Goal: Find contact information: Find contact information

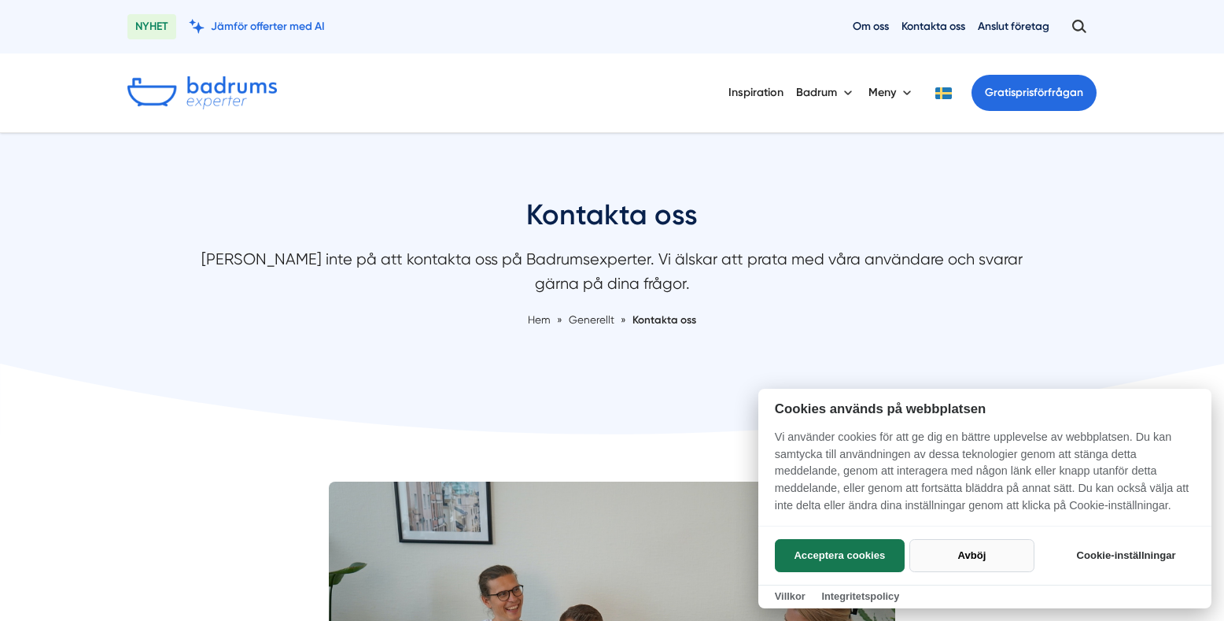
click at [969, 552] on button "Avböj" at bounding box center [971, 555] width 125 height 33
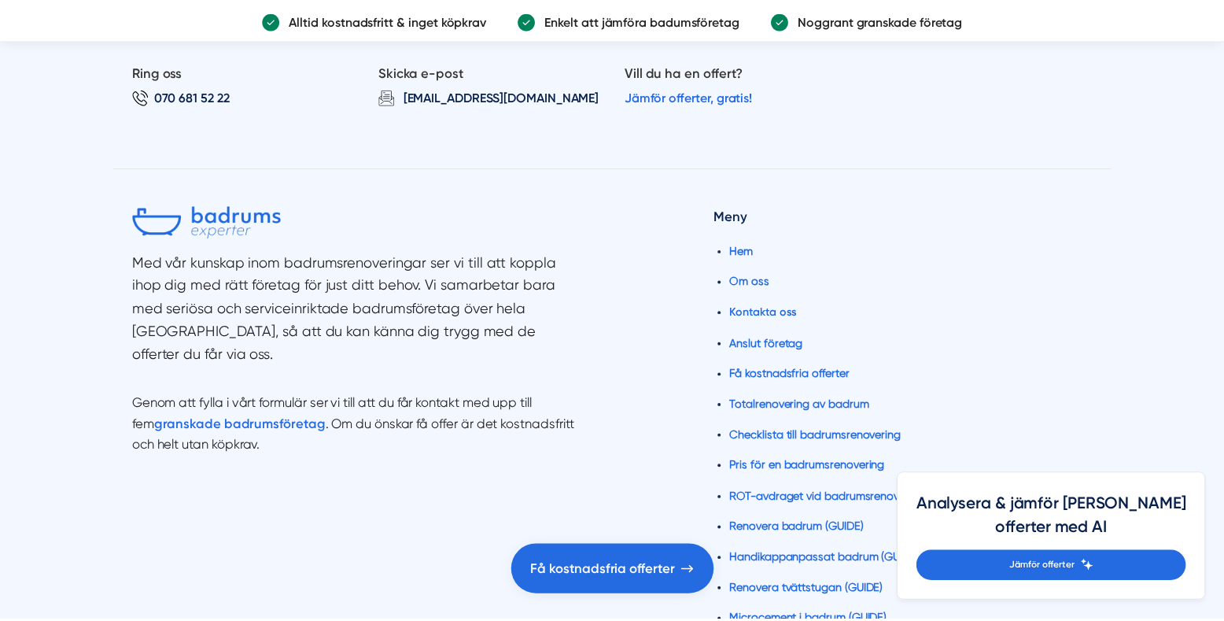
scroll to position [4720, 0]
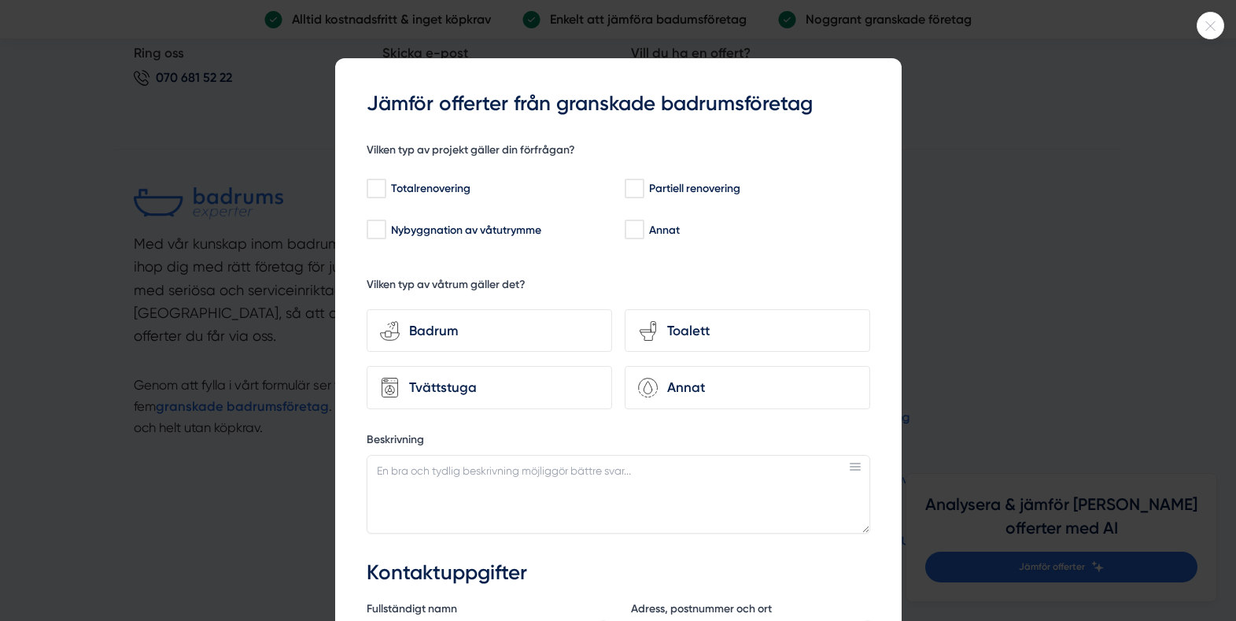
click at [1204, 24] on icon at bounding box center [1210, 25] width 26 height 9
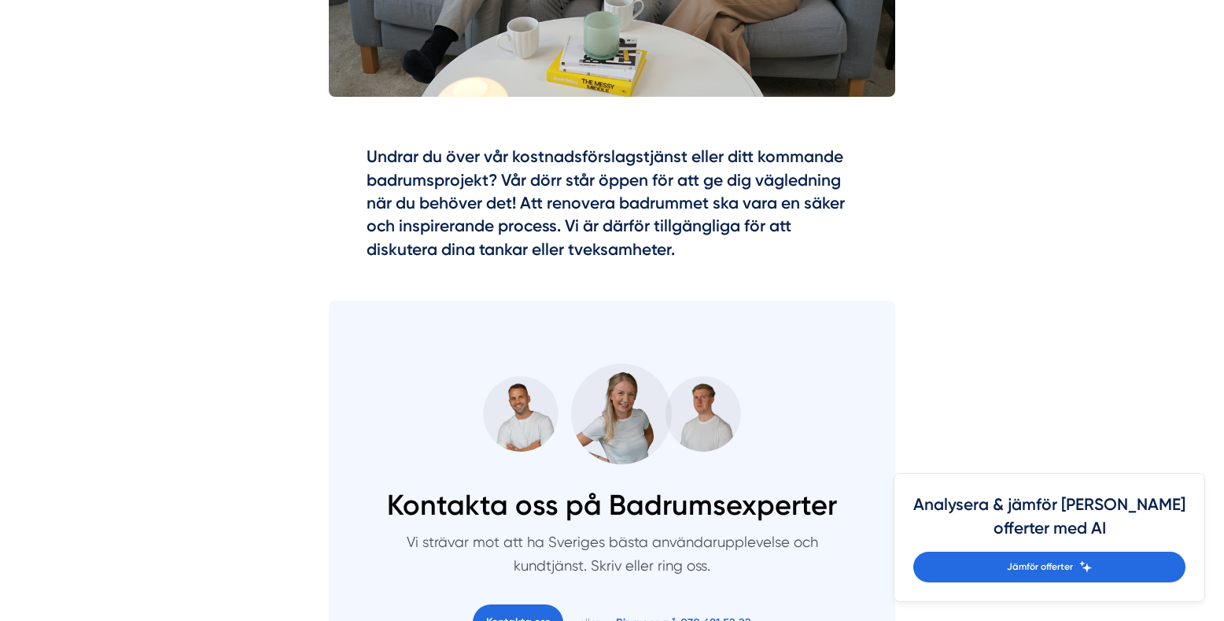
scroll to position [933, 0]
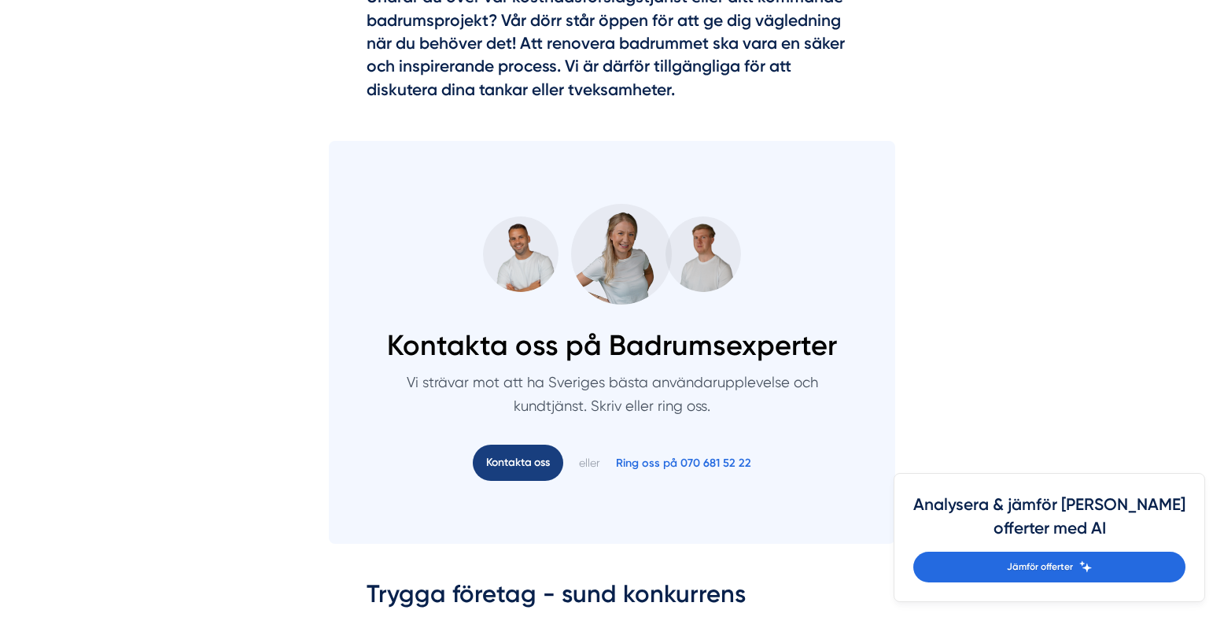
click at [523, 460] on link "Kontakta oss" at bounding box center [518, 463] width 90 height 36
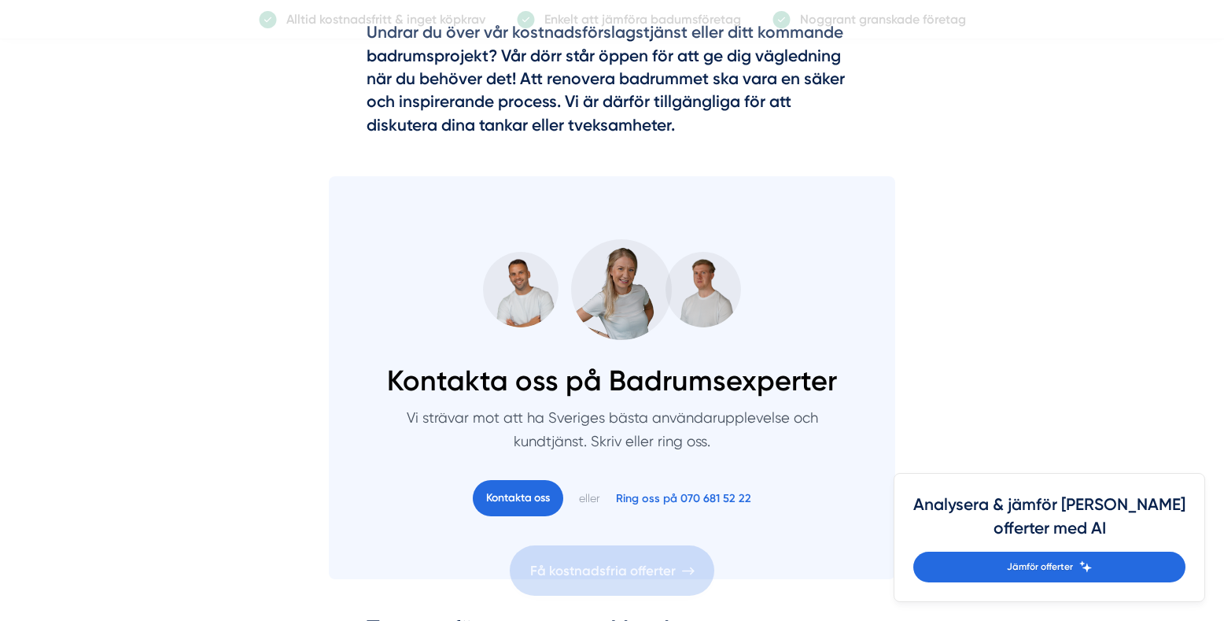
scroll to position [865, 0]
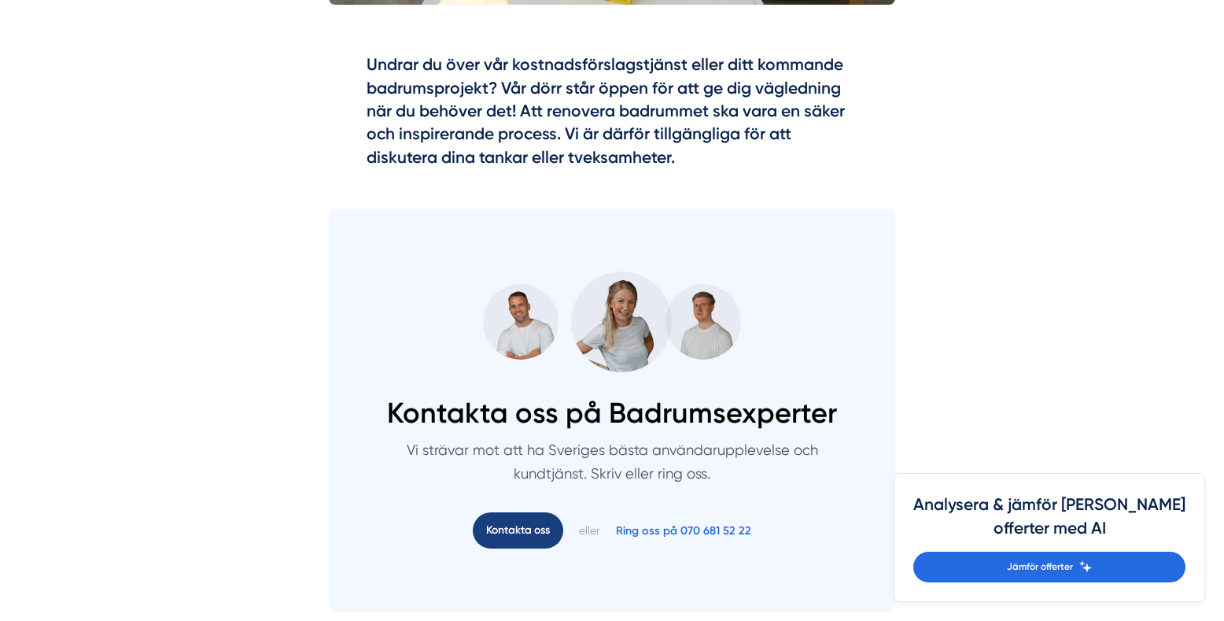
click at [526, 526] on link "Kontakta oss" at bounding box center [518, 530] width 90 height 36
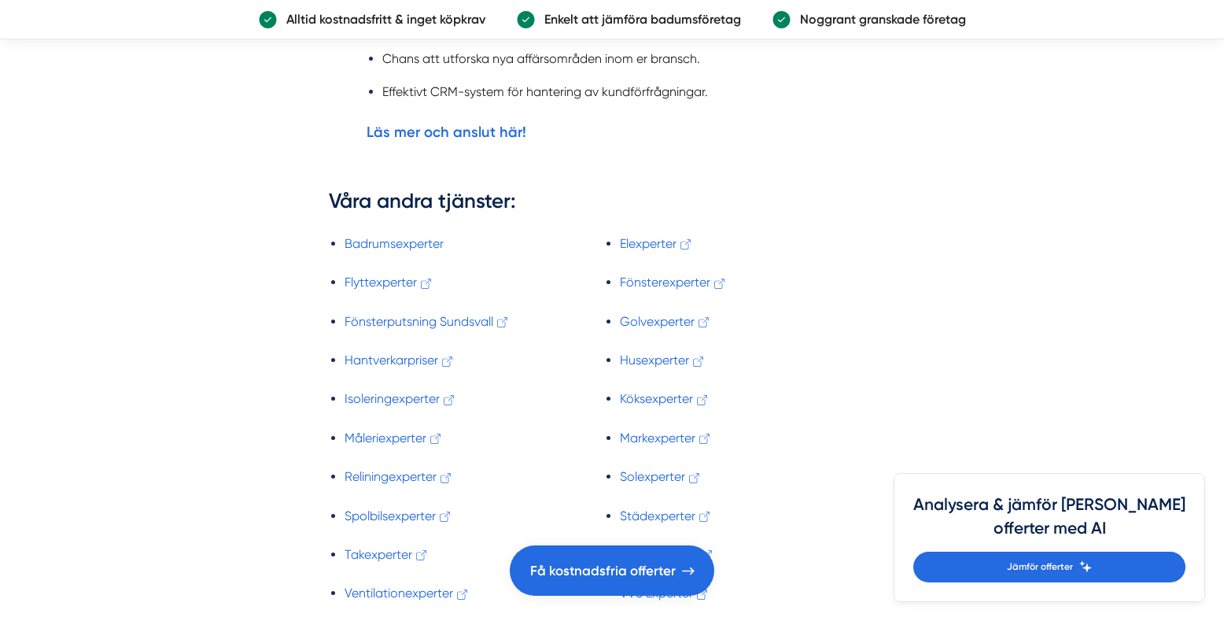
scroll to position [2990, 0]
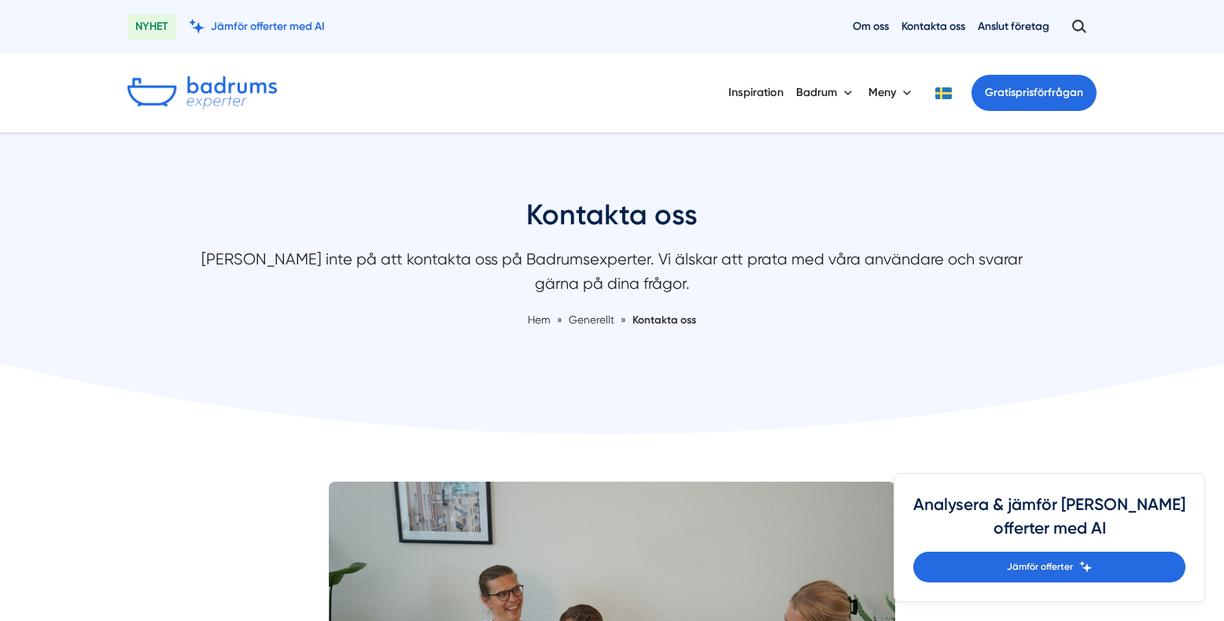
click at [225, 89] on img at bounding box center [201, 92] width 149 height 33
